Goal: Transaction & Acquisition: Purchase product/service

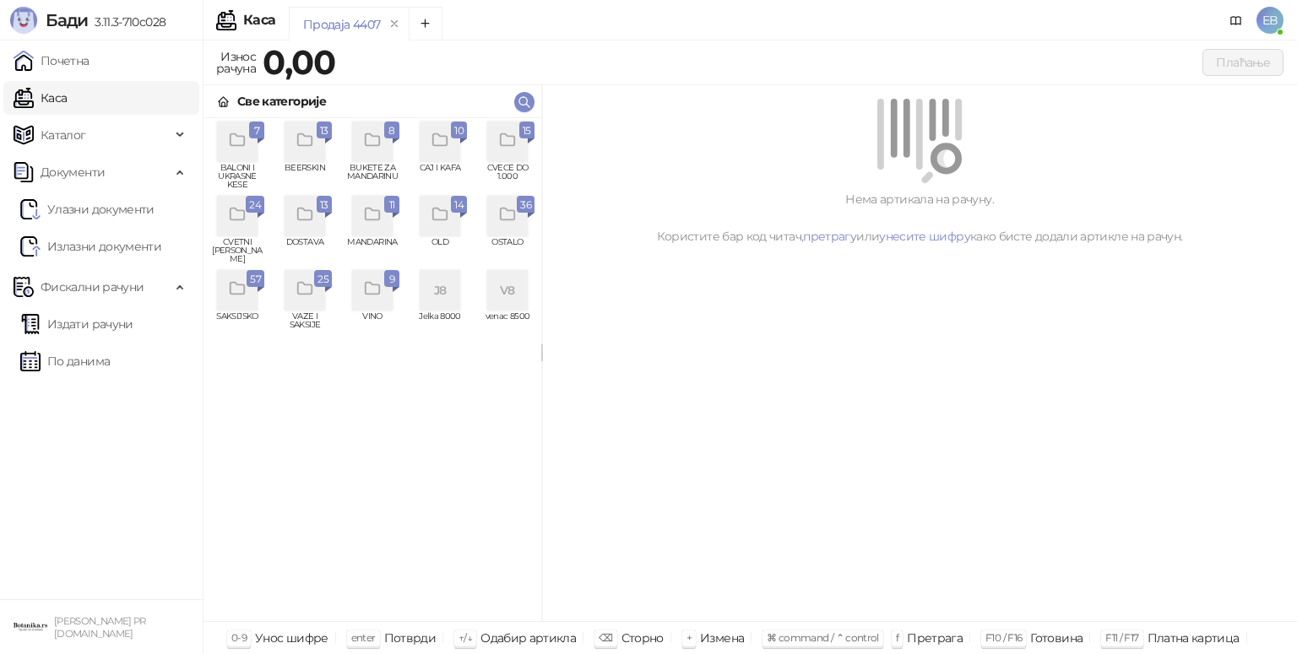
click at [499, 148] on icon "grid" at bounding box center [507, 140] width 19 height 19
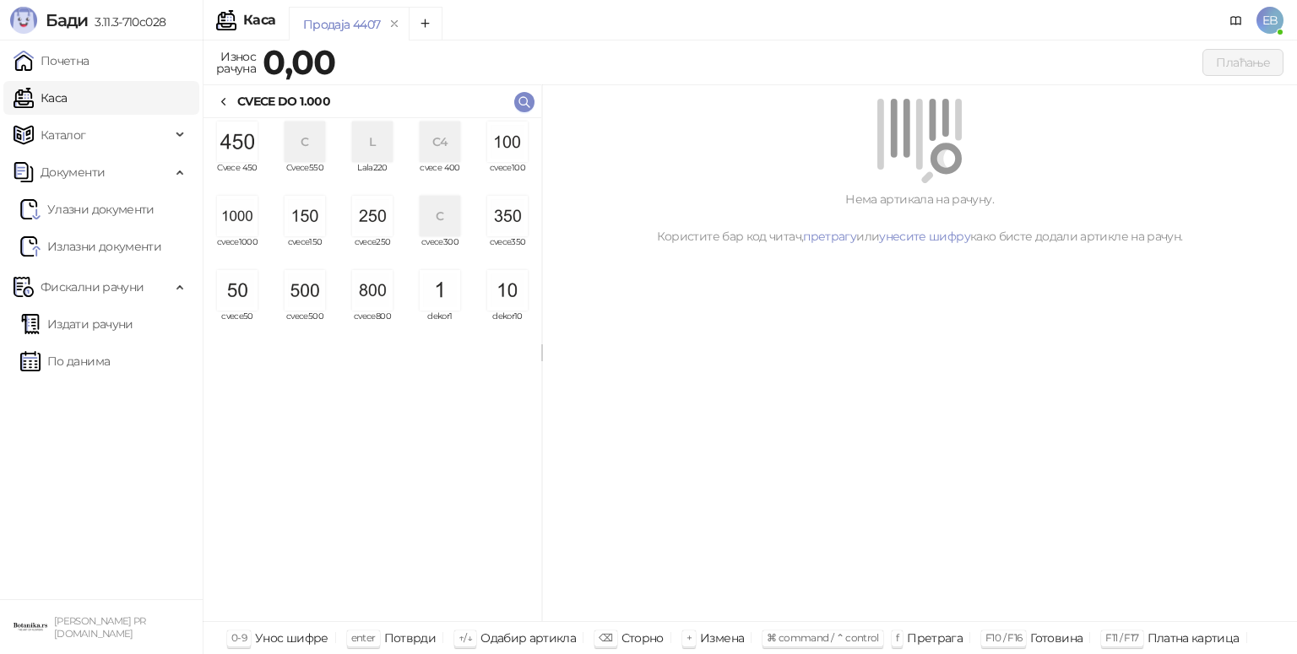
click at [233, 216] on img "grid" at bounding box center [237, 216] width 41 height 41
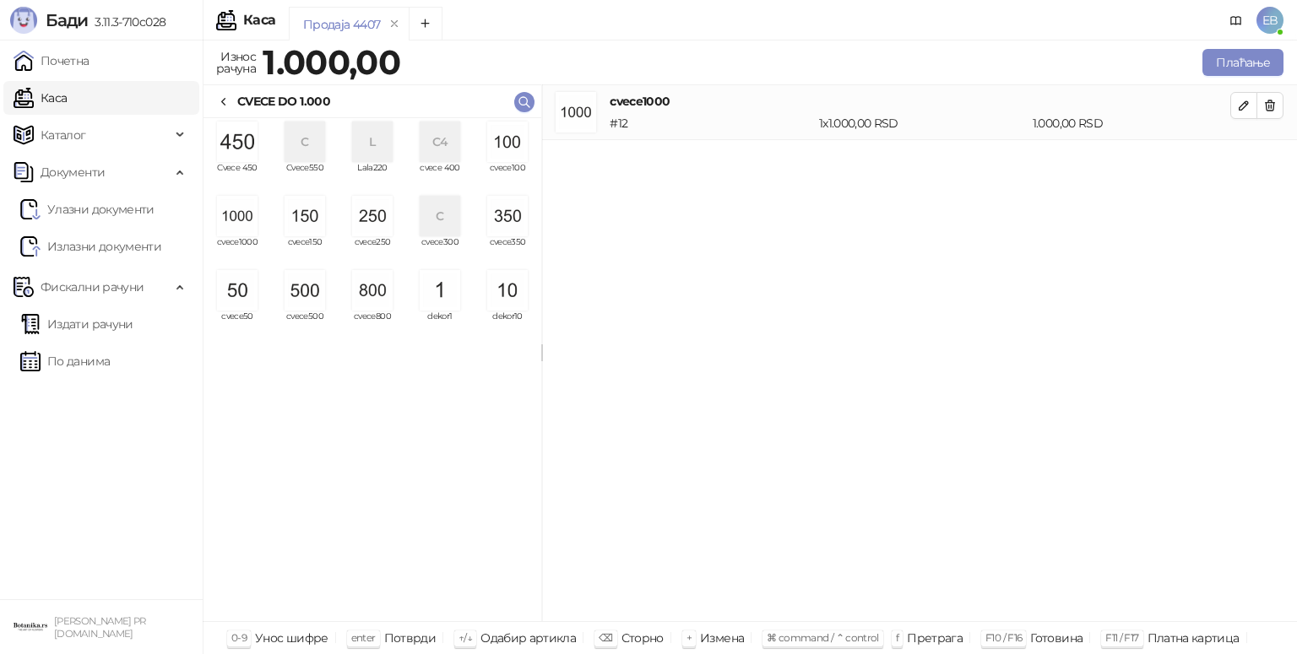
click at [233, 216] on img "grid" at bounding box center [237, 216] width 41 height 41
click at [1210, 69] on button "Плаћање" at bounding box center [1242, 62] width 81 height 27
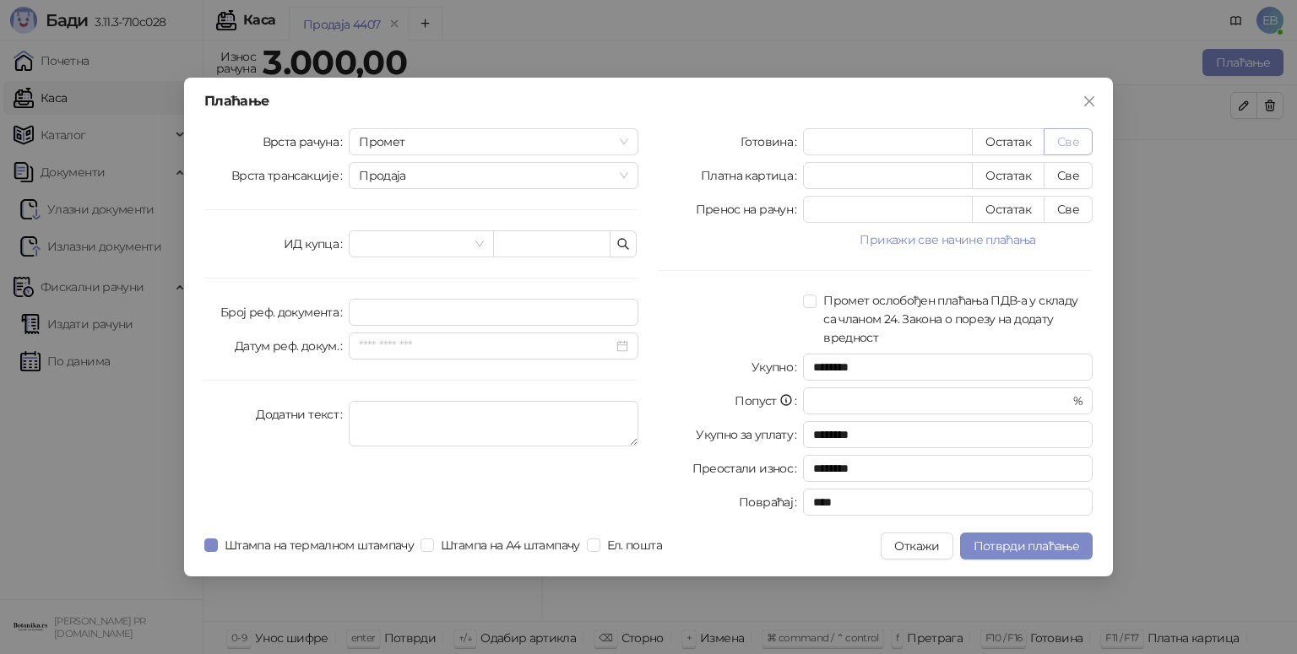
click at [1064, 141] on button "Све" at bounding box center [1068, 141] width 49 height 27
type input "****"
click at [483, 235] on span at bounding box center [421, 243] width 124 height 25
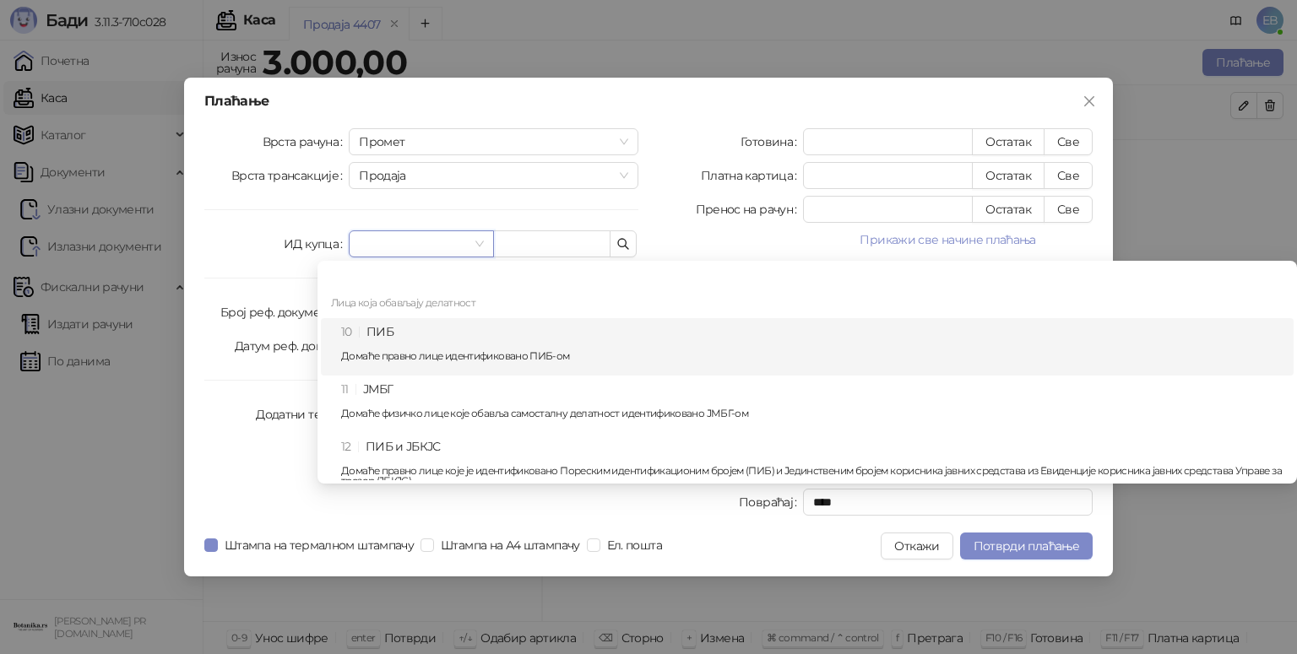
click at [420, 329] on div "10 ПИБ Домаће правно лице идентификовано ПИБ-ом" at bounding box center [812, 347] width 942 height 49
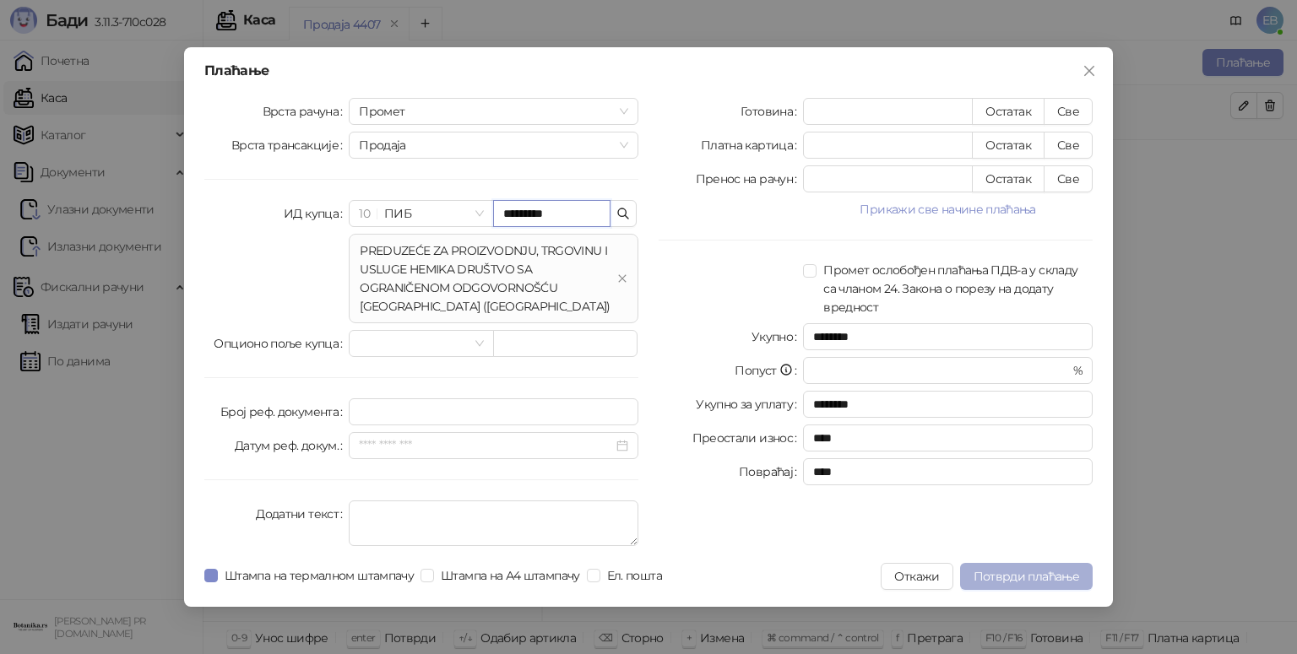
type input "*********"
click at [1000, 579] on span "Потврди плаћање" at bounding box center [1027, 576] width 106 height 15
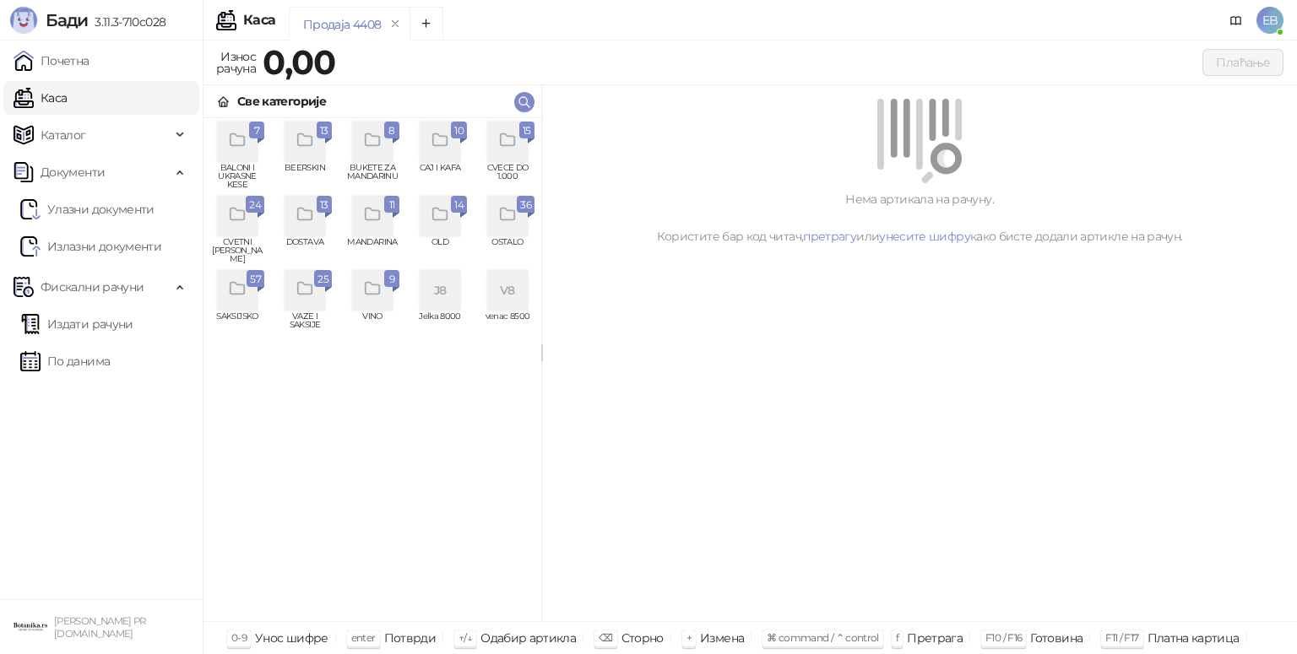
click at [513, 138] on icon "grid" at bounding box center [507, 140] width 14 height 12
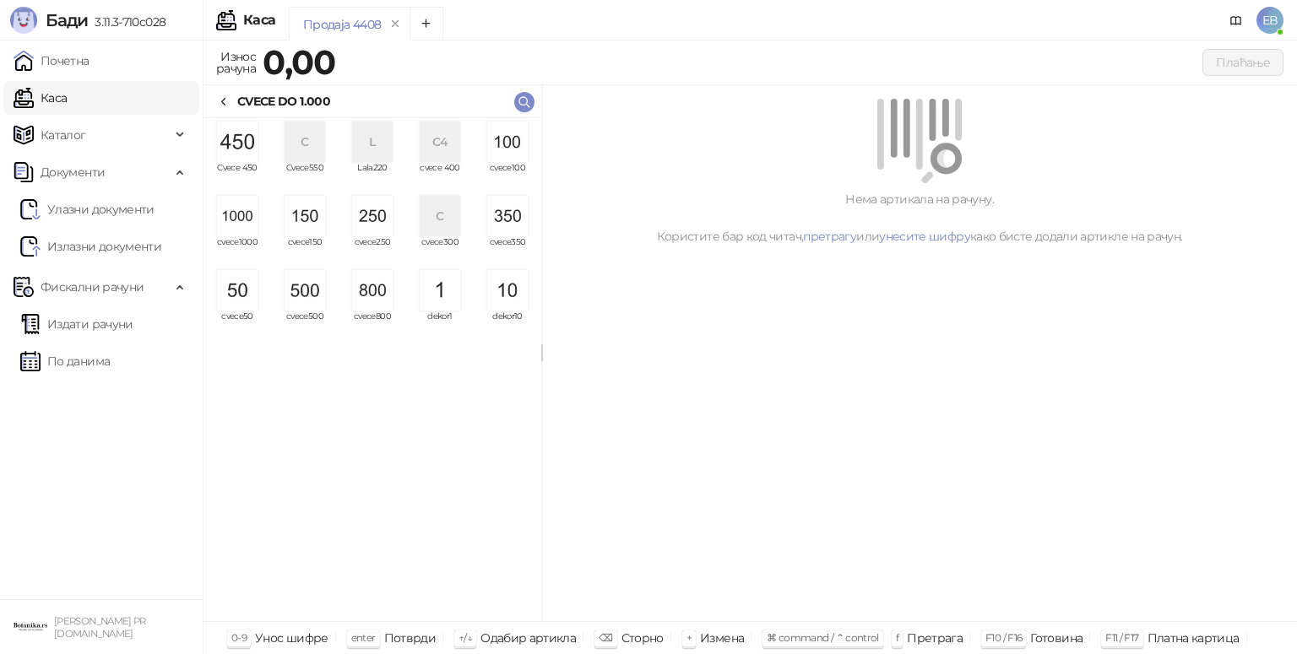
click at [241, 225] on img "grid" at bounding box center [237, 216] width 41 height 41
click at [242, 227] on img "grid" at bounding box center [237, 216] width 41 height 41
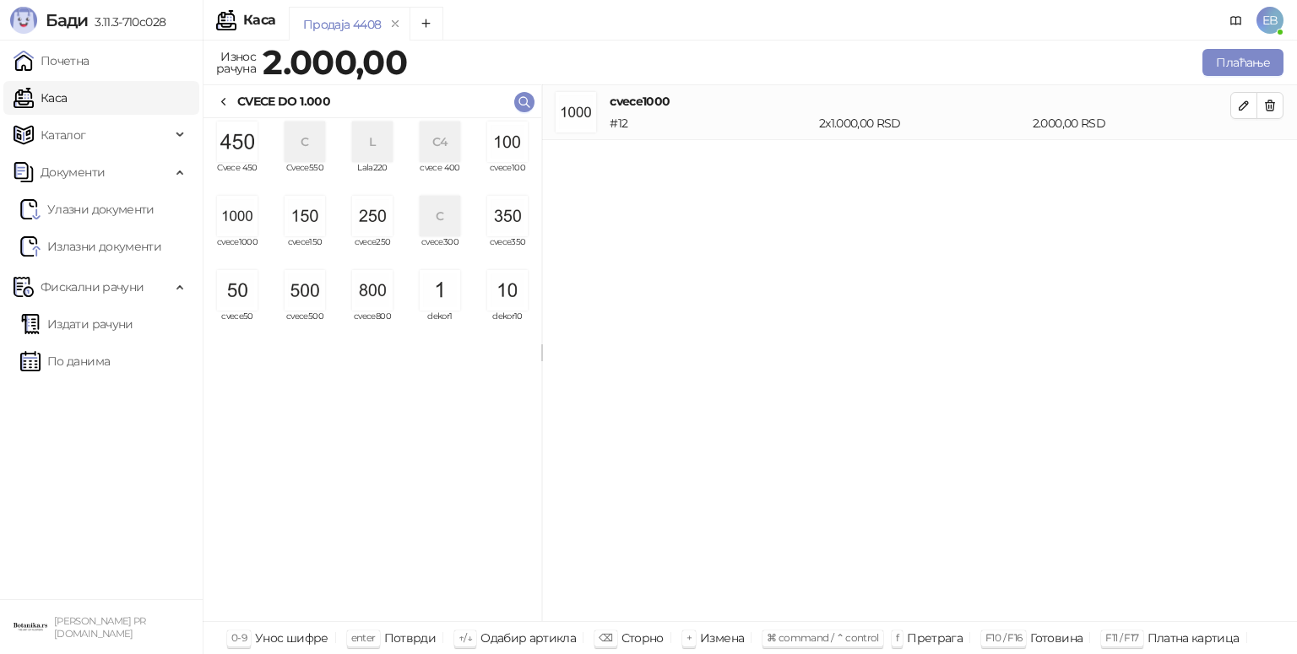
click at [239, 220] on img "grid" at bounding box center [237, 216] width 41 height 41
click at [1214, 49] on button "Плаћање" at bounding box center [1242, 62] width 81 height 27
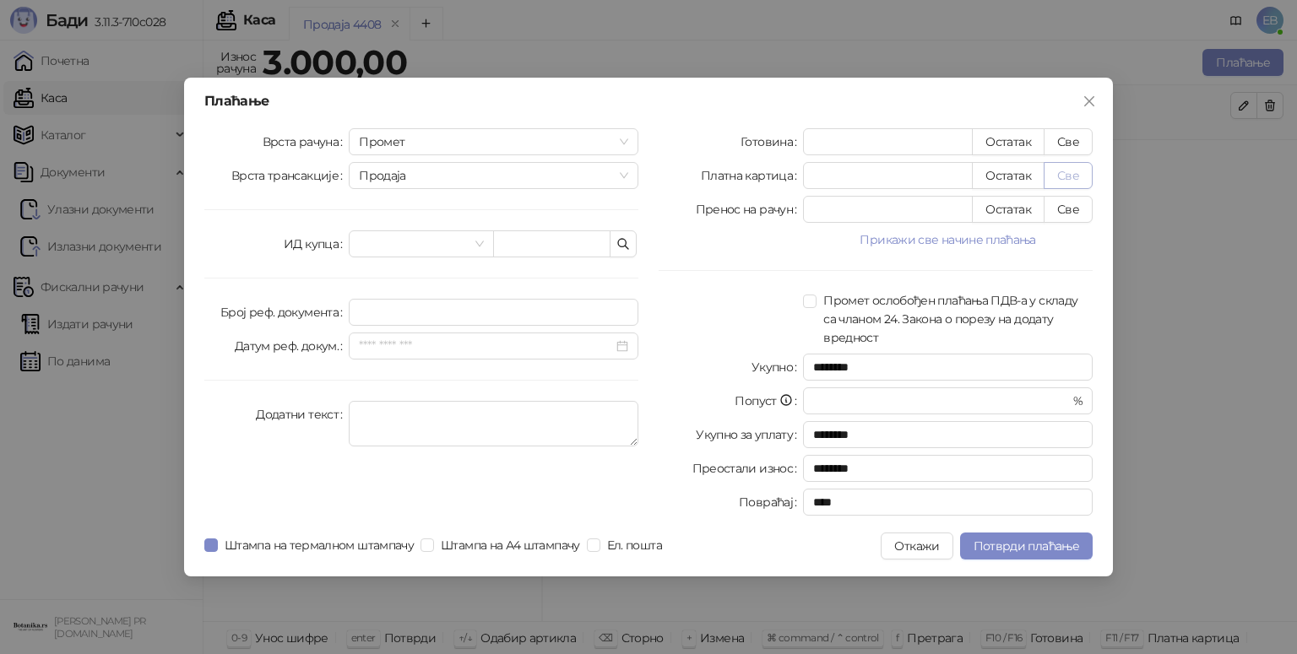
click at [1067, 176] on button "Све" at bounding box center [1068, 175] width 49 height 27
type input "****"
click at [1045, 545] on span "Потврди плаћање" at bounding box center [1027, 546] width 106 height 15
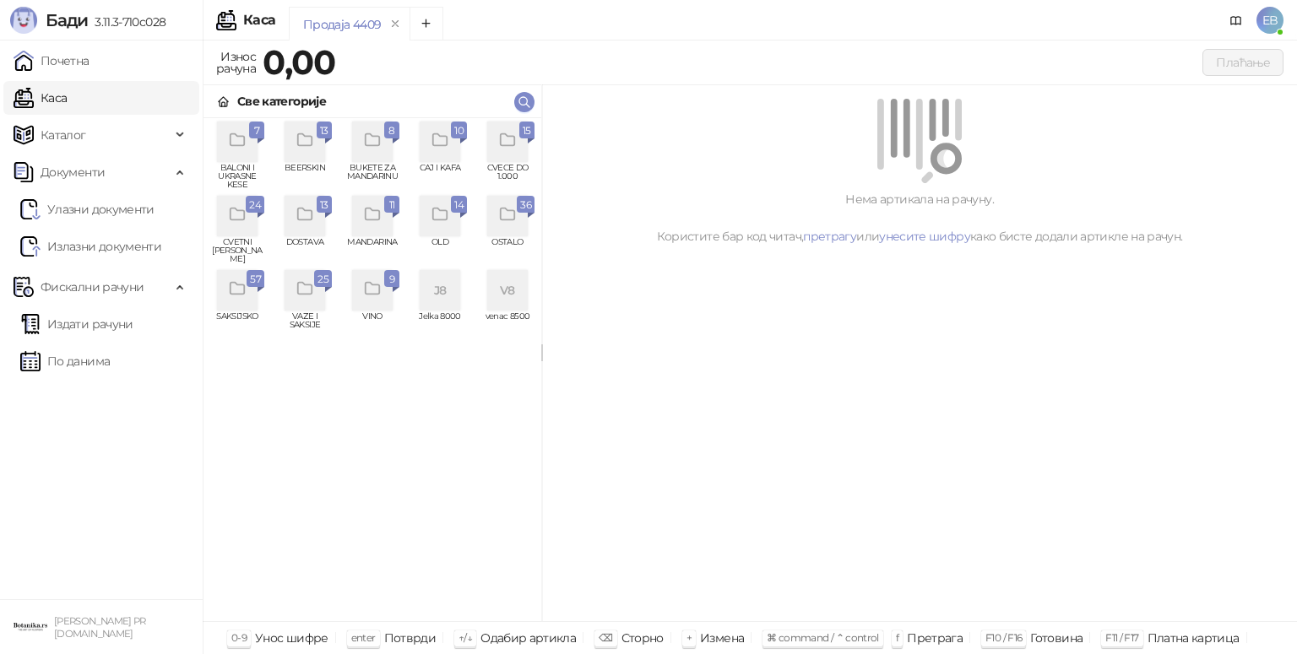
click at [514, 156] on div "grid" at bounding box center [507, 142] width 41 height 41
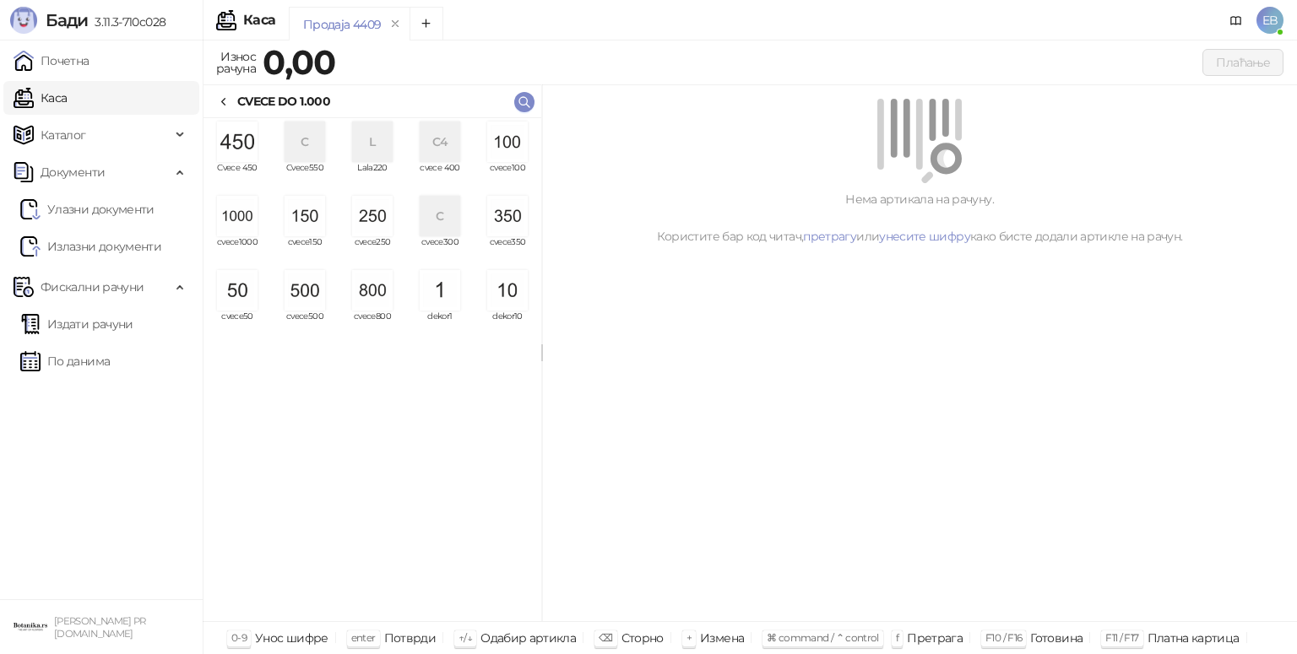
click at [247, 228] on img "grid" at bounding box center [237, 216] width 41 height 41
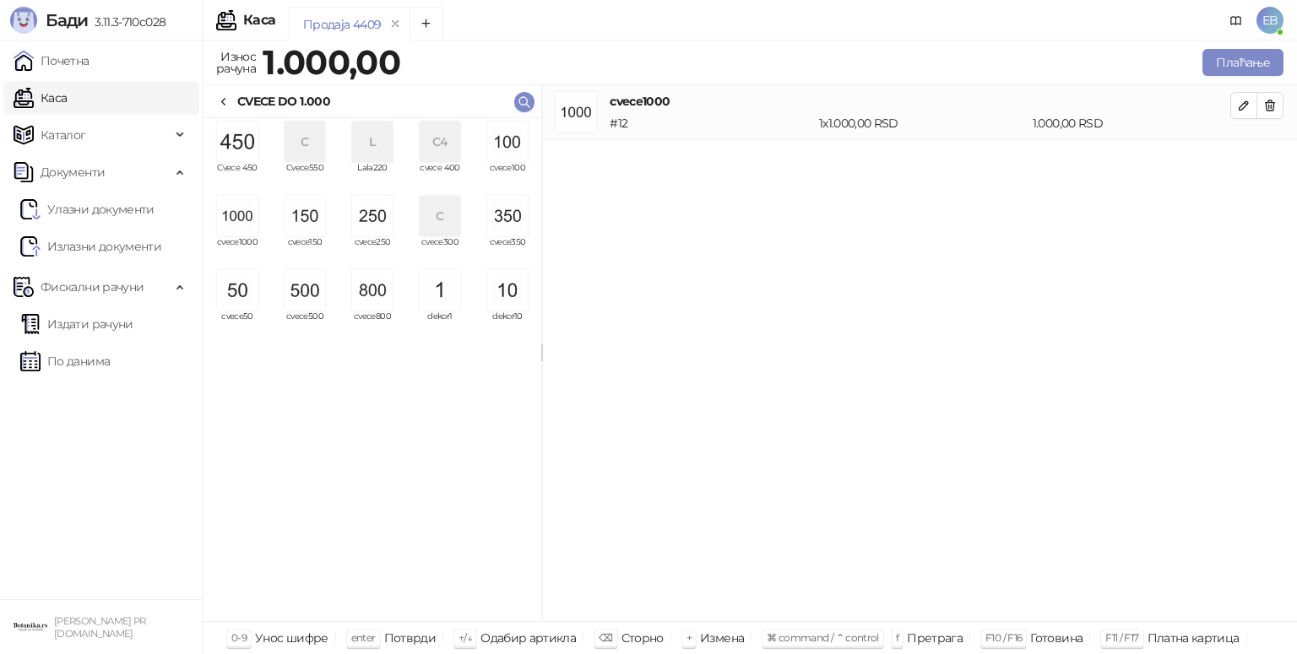
click at [388, 301] on img "grid" at bounding box center [372, 290] width 41 height 41
click at [1229, 68] on button "Плаћање" at bounding box center [1242, 62] width 81 height 27
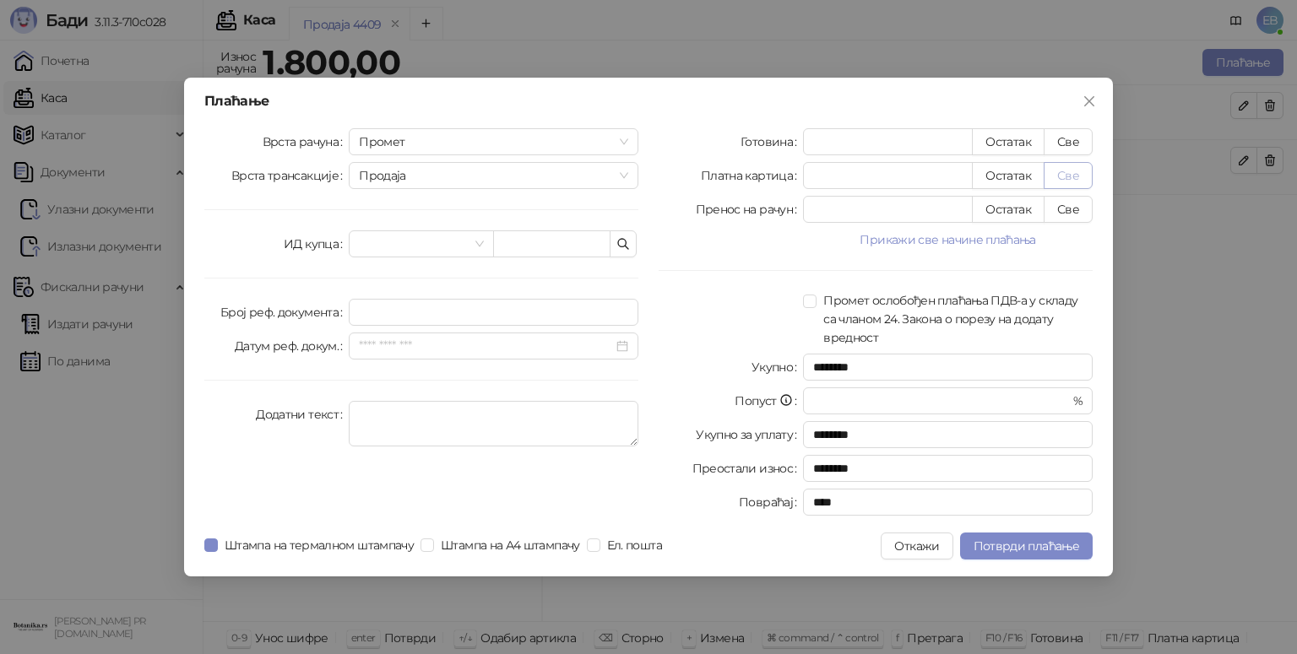
click at [1061, 172] on button "Све" at bounding box center [1068, 175] width 49 height 27
type input "****"
click at [1039, 545] on span "Потврди плаћање" at bounding box center [1027, 546] width 106 height 15
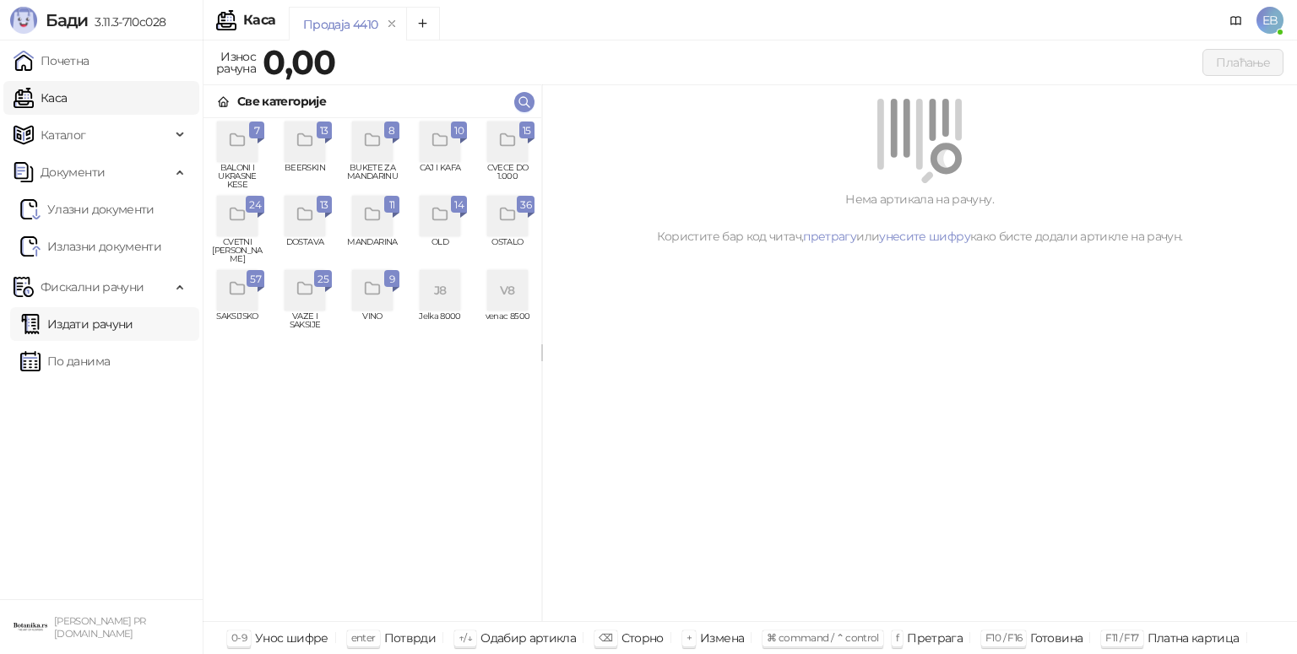
click at [94, 328] on link "Издати рачуни" at bounding box center [76, 324] width 113 height 34
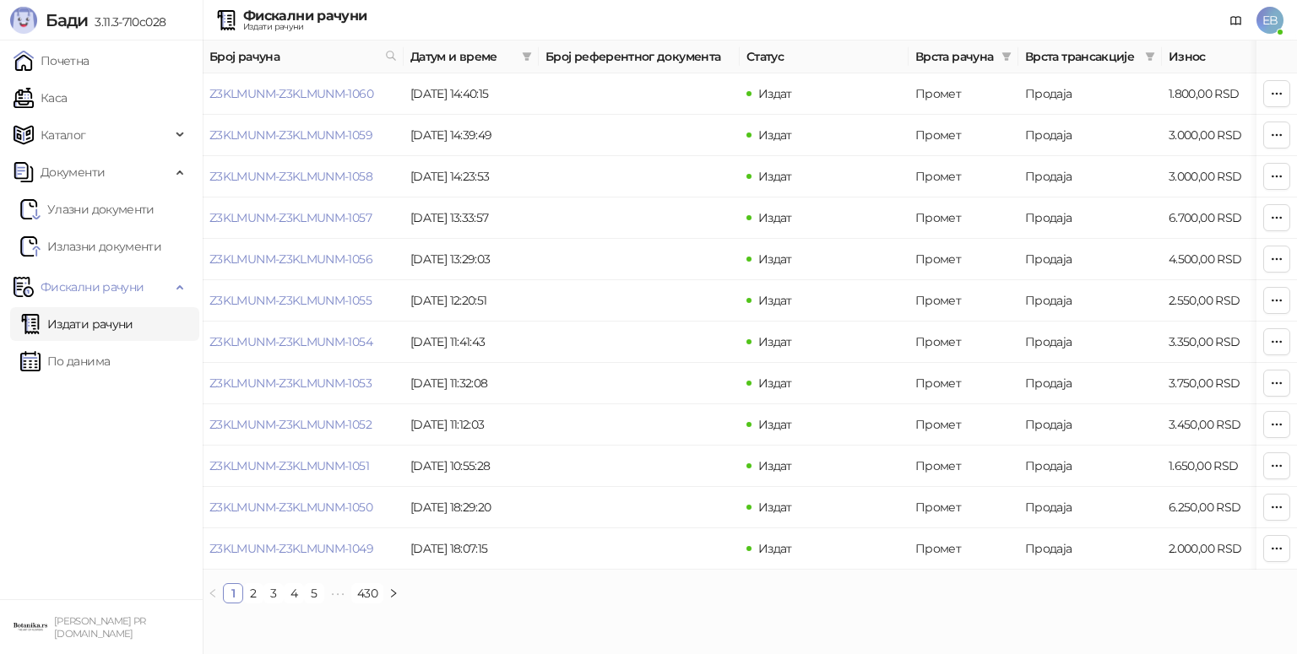
click at [94, 328] on link "Издати рачуни" at bounding box center [76, 324] width 113 height 34
click at [52, 58] on link "Почетна" at bounding box center [52, 61] width 76 height 34
